Goal: Information Seeking & Learning: Learn about a topic

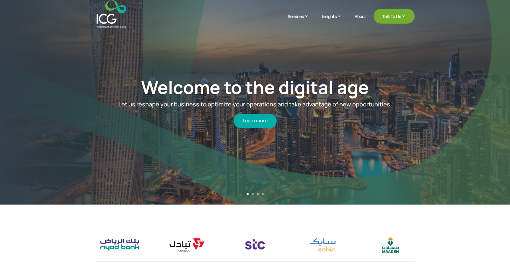
drag, startPoint x: 210, startPoint y: 45, endPoint x: 133, endPoint y: 86, distance: 87.5
click at [133, 86] on div "Welcome to the digital age Let us reshape your business to optimize your operat…" at bounding box center [255, 103] width 449 height 184
drag, startPoint x: 111, startPoint y: 111, endPoint x: 81, endPoint y: 129, distance: 35.0
click at [81, 129] on div "Welcome to the digital age Let us reshape your business to optimize your operat…" at bounding box center [255, 103] width 449 height 184
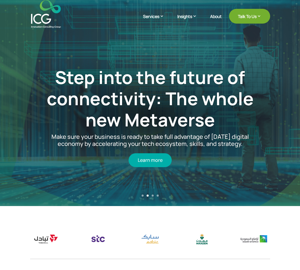
drag, startPoint x: 81, startPoint y: 129, endPoint x: 290, endPoint y: 43, distance: 226.4
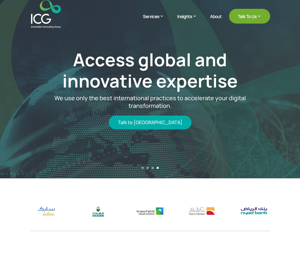
click at [143, 169] on div "1 2 3 4" at bounding box center [150, 170] width 300 height 6
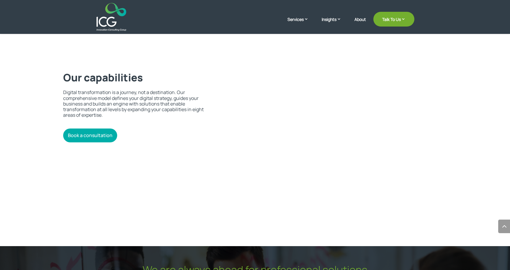
scroll to position [1190, 0]
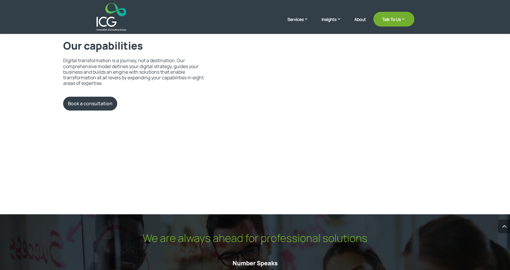
click at [104, 97] on link "Book a consultation" at bounding box center [90, 104] width 54 height 14
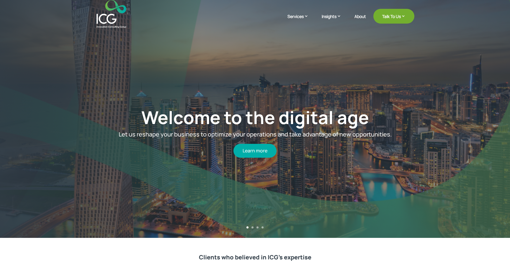
scroll to position [0, 0]
click at [252, 229] on div "1 2 3 4" at bounding box center [255, 230] width 510 height 6
click at [254, 228] on div "1 2 3 4" at bounding box center [255, 230] width 510 height 6
click at [253, 228] on link "2" at bounding box center [252, 228] width 2 height 2
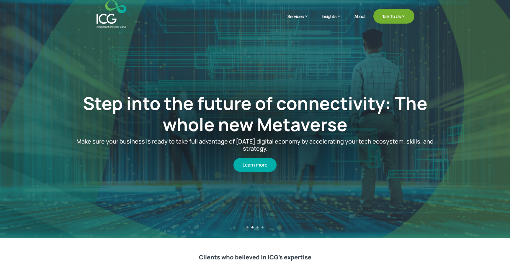
click at [259, 228] on div "1 2 3 4" at bounding box center [255, 230] width 510 height 6
click at [257, 228] on link "3" at bounding box center [258, 228] width 2 height 2
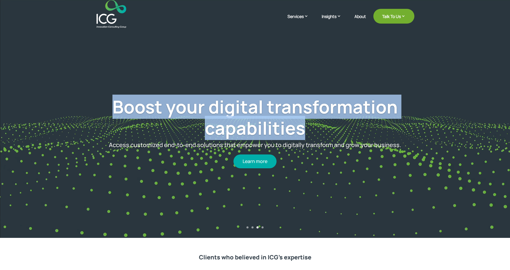
drag, startPoint x: 90, startPoint y: 109, endPoint x: 311, endPoint y: 133, distance: 221.8
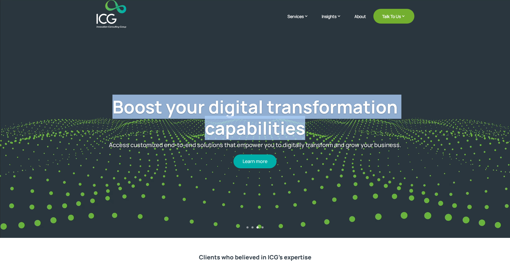
click at [299, 133] on h1 "Boost your digital transformation capabilities" at bounding box center [254, 118] width 377 height 45
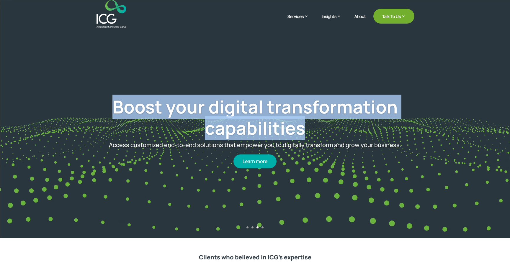
copy link "Boost your digital transformation capabilities"
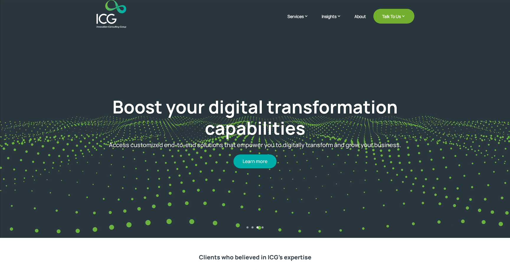
click at [280, 180] on div "Boost your digital transformation capabilities Access customized end-to-end sol…" at bounding box center [255, 132] width 449 height 205
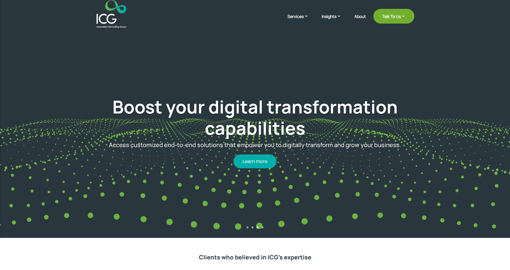
click at [263, 228] on link "4" at bounding box center [263, 228] width 2 height 2
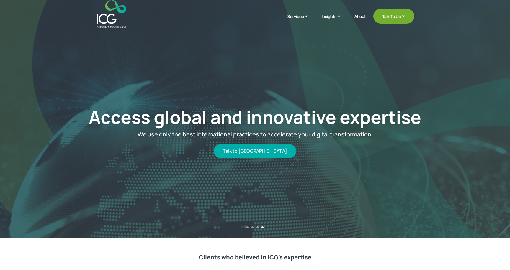
click at [257, 228] on link "3" at bounding box center [258, 228] width 2 height 2
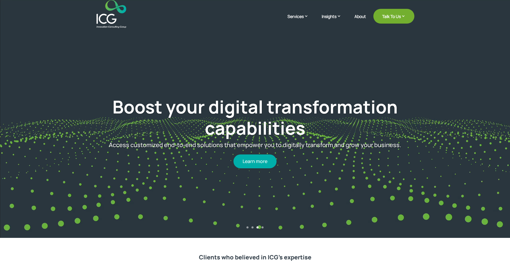
click at [279, 213] on div "Boost your digital transformation capabilities Access customized end-to-end sol…" at bounding box center [255, 132] width 449 height 205
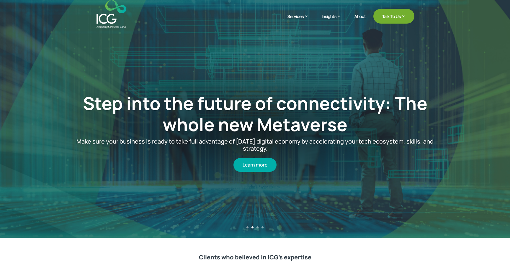
click at [259, 228] on div "1 2 3 4" at bounding box center [255, 230] width 510 height 6
click at [258, 228] on link "3" at bounding box center [258, 228] width 2 height 2
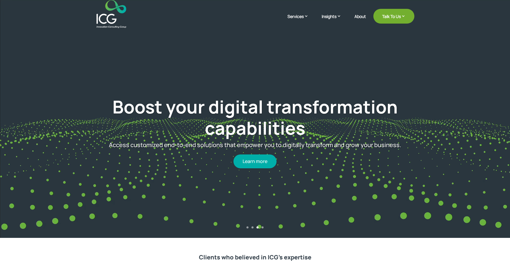
click at [263, 228] on link "4" at bounding box center [263, 228] width 2 height 2
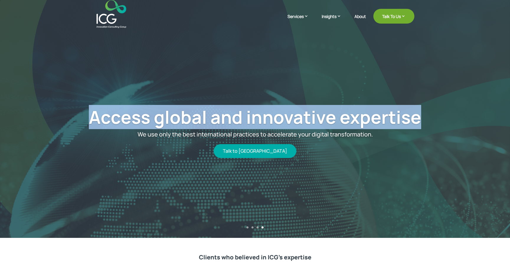
drag, startPoint x: 75, startPoint y: 113, endPoint x: 432, endPoint y: 115, distance: 356.6
click at [299, 115] on h1 "Access global and innovative expertise" at bounding box center [254, 119] width 377 height 24
copy link "Access global and innovative expertise"
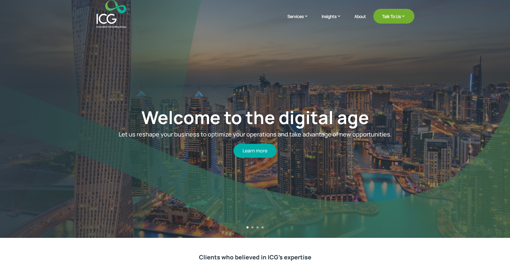
click at [264, 228] on div "1 2 3 4" at bounding box center [255, 230] width 510 height 6
click at [263, 228] on link "4" at bounding box center [263, 228] width 2 height 2
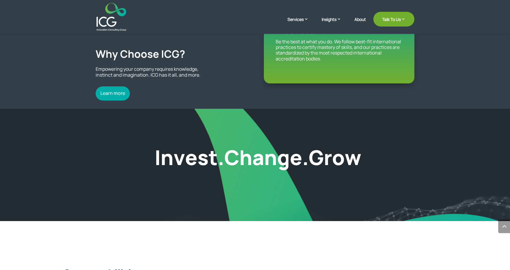
scroll to position [1113, 0]
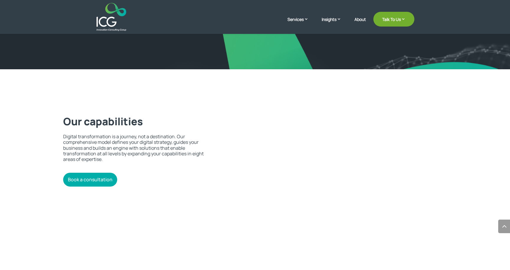
drag, startPoint x: 214, startPoint y: 50, endPoint x: 141, endPoint y: 60, distance: 73.8
click at [141, 60] on span at bounding box center [255, 13] width 510 height 113
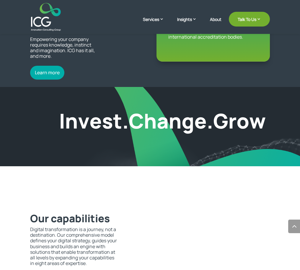
scroll to position [973, 0]
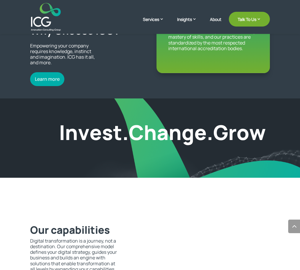
drag, startPoint x: 134, startPoint y: 92, endPoint x: 239, endPoint y: 187, distance: 141.5
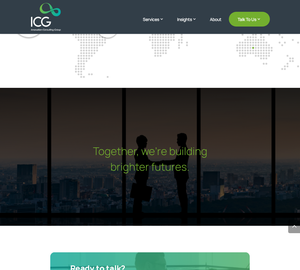
scroll to position [1714, 0]
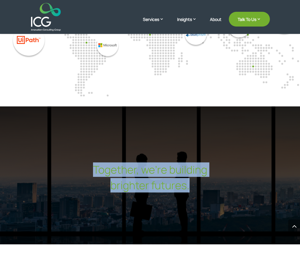
drag, startPoint x: 95, startPoint y: 141, endPoint x: 202, endPoint y: 158, distance: 108.8
click at [202, 164] on div "Together, we’re building brighter futures." at bounding box center [150, 179] width 300 height 31
copy div "Together, we’re building brighter futures."
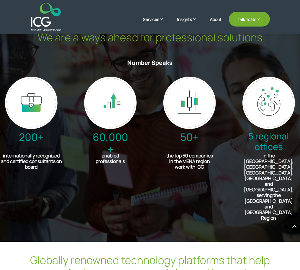
scroll to position [1355, 0]
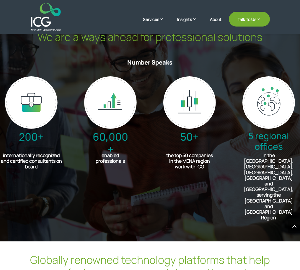
click at [227, 169] on div "200+ internationally recognized and certified consultants on board 60,000+ enab…" at bounding box center [150, 150] width 300 height 159
click at [231, 174] on div "200+ internationally recognized and certified consultants on board 60,000+ enab…" at bounding box center [150, 150] width 300 height 159
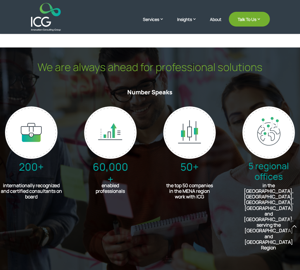
scroll to position [1323, 0]
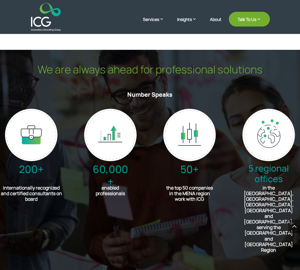
click at [43, 76] on h2 "We are always ahead for professional solutions" at bounding box center [150, 71] width 240 height 16
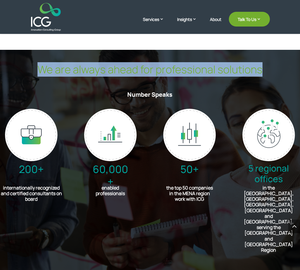
drag, startPoint x: 40, startPoint y: 76, endPoint x: 267, endPoint y: 83, distance: 226.5
click at [267, 79] on h2 "We are always ahead for professional solutions" at bounding box center [150, 71] width 240 height 16
copy h2 "We are always ahead for professional solutions"
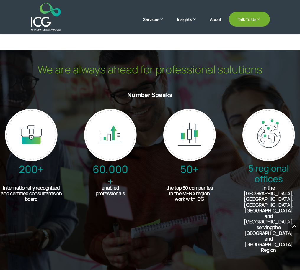
click at [168, 94] on div "We are always ahead for professional solutions Number Speaks" at bounding box center [150, 82] width 240 height 39
click at [168, 75] on h2 "We are always ahead for professional solutions" at bounding box center [150, 71] width 240 height 16
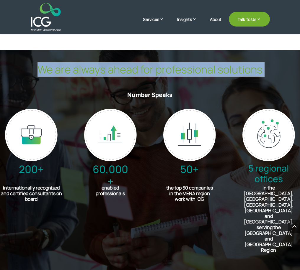
click at [168, 75] on h2 "We are always ahead for professional solutions" at bounding box center [150, 71] width 240 height 16
copy div "We are always ahead for professional solutions"
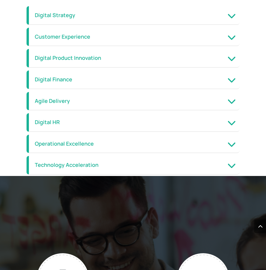
scroll to position [1463, 0]
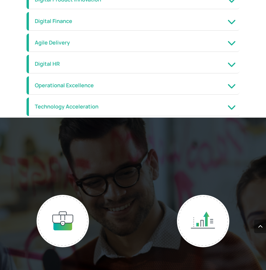
click at [174, 147] on h2 "We are always ahead for professional solutions" at bounding box center [133, 148] width 213 height 28
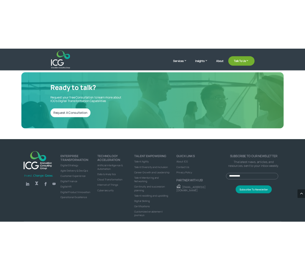
scroll to position [1912, 0]
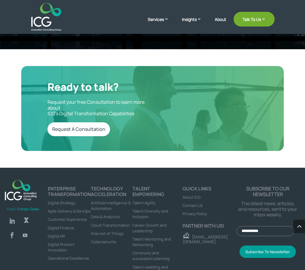
drag, startPoint x: 218, startPoint y: 99, endPoint x: 245, endPoint y: 63, distance: 44.9
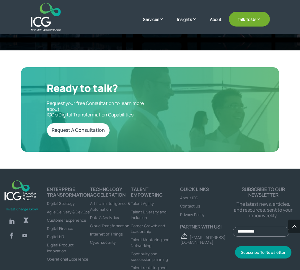
scroll to position [1877, 0]
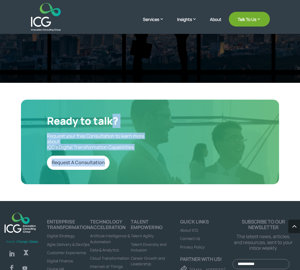
drag, startPoint x: 47, startPoint y: 94, endPoint x: 118, endPoint y: 96, distance: 70.6
click at [119, 100] on div "Ready to talk? Request your free Consultation to learn more about ICG’s Digital…" at bounding box center [150, 142] width 258 height 85
click at [118, 115] on h2 "Ready to talk?" at bounding box center [95, 122] width 97 height 15
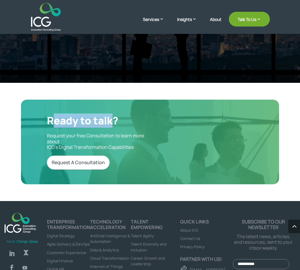
drag, startPoint x: 119, startPoint y: 96, endPoint x: 50, endPoint y: 91, distance: 69.0
click at [50, 115] on h2 "Ready to talk?" at bounding box center [95, 122] width 97 height 15
copy h2 "Ready to talk"
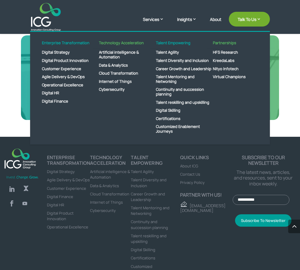
scroll to position [1941, 0]
